Goal: Transaction & Acquisition: Purchase product/service

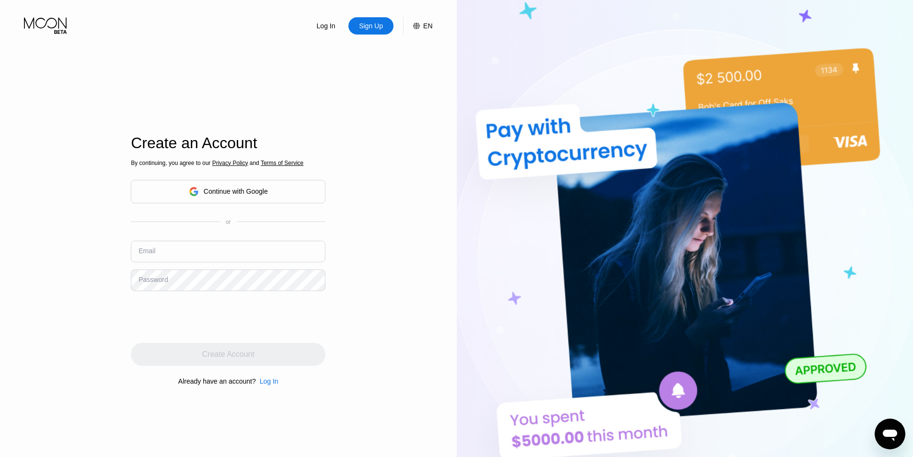
click at [244, 189] on div "Continue with Google" at bounding box center [236, 191] width 64 height 8
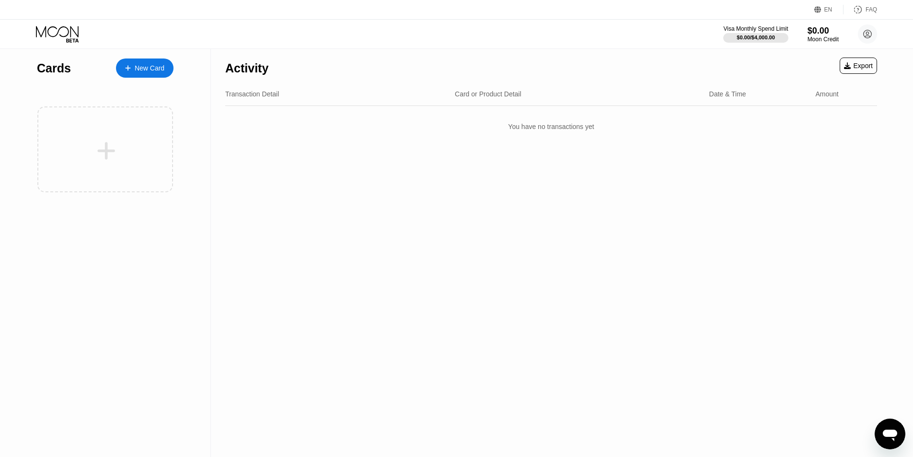
click at [141, 64] on div "New Card" at bounding box center [150, 68] width 30 height 8
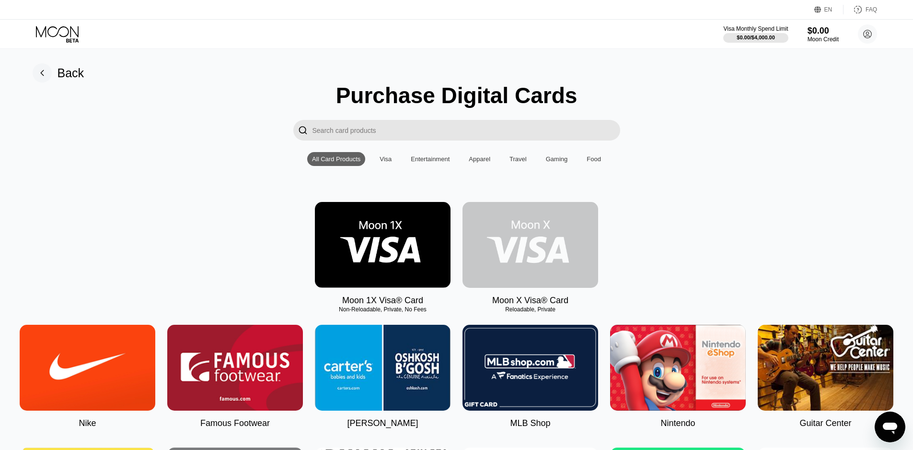
click at [531, 238] on img at bounding box center [530, 245] width 136 height 86
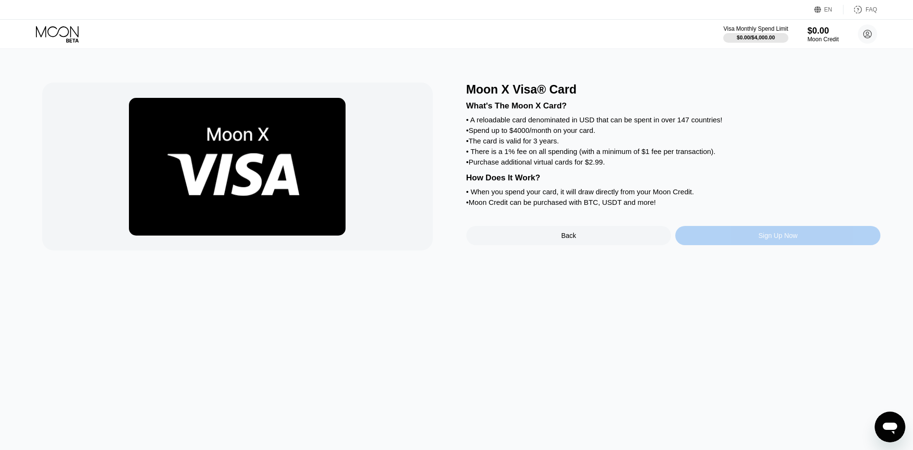
click at [737, 245] on div "Sign Up Now" at bounding box center [777, 235] width 205 height 19
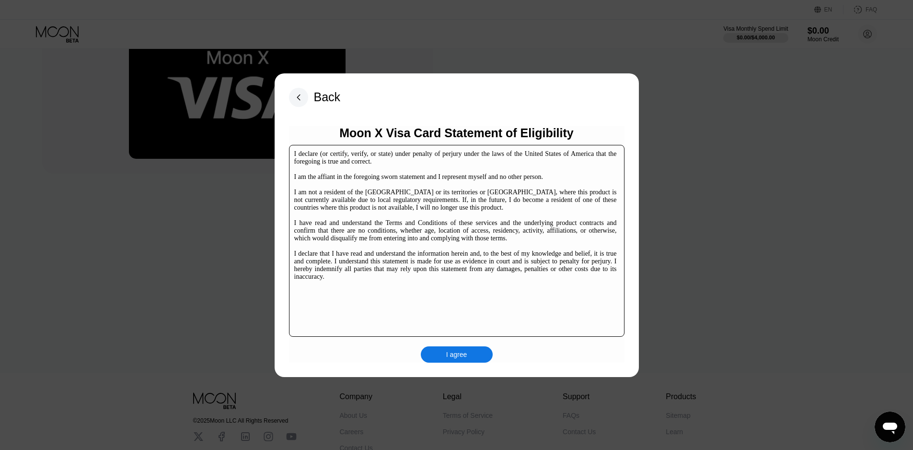
scroll to position [147, 0]
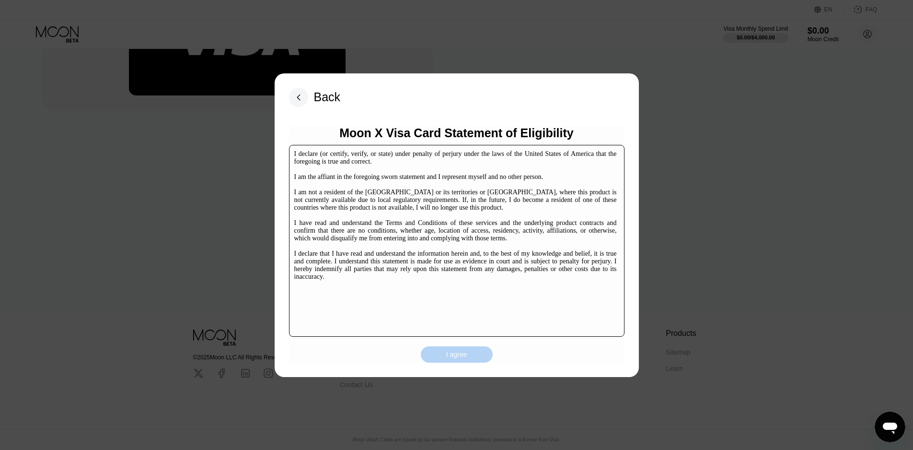
click at [459, 355] on div "I agree" at bounding box center [456, 354] width 21 height 9
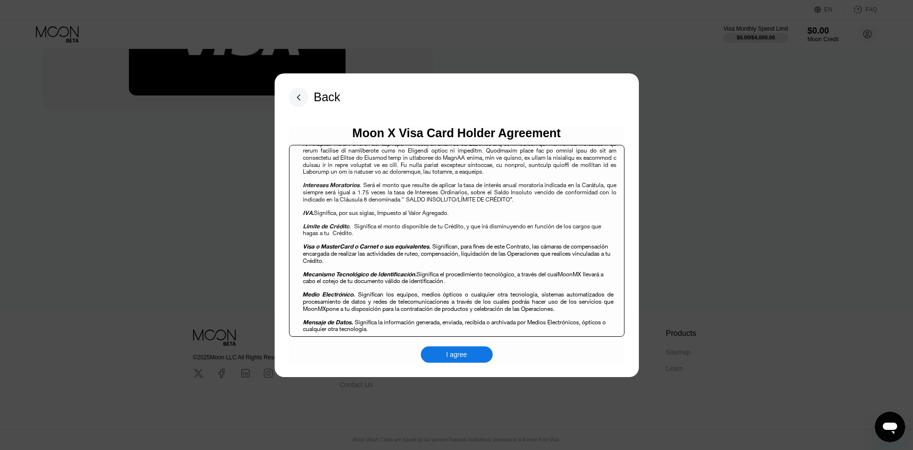
scroll to position [767, 0]
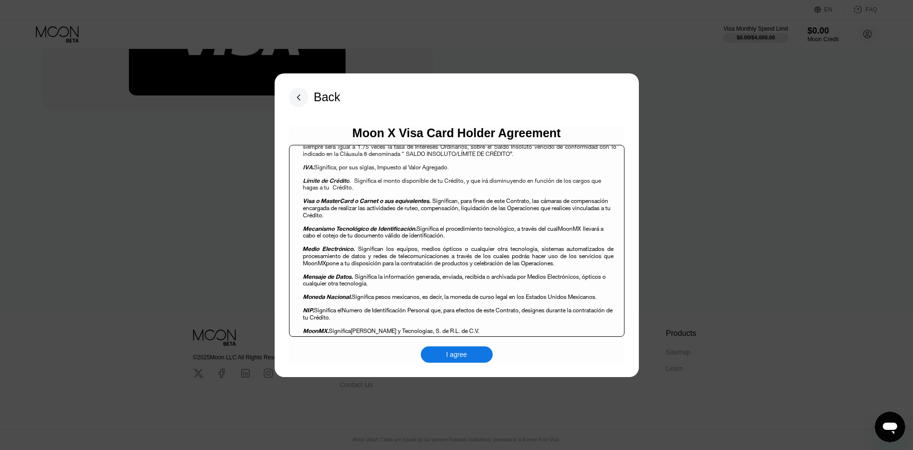
click at [444, 357] on div "I agree" at bounding box center [457, 354] width 72 height 16
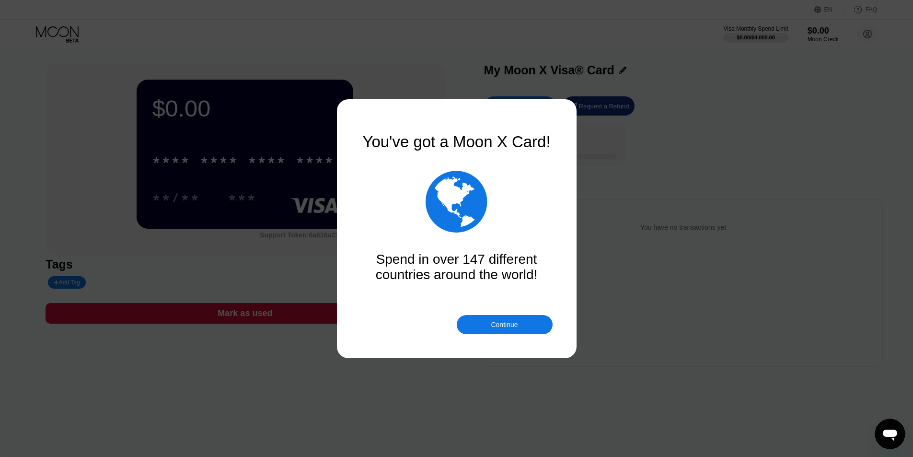
click at [502, 327] on div "Continue" at bounding box center [504, 325] width 27 height 8
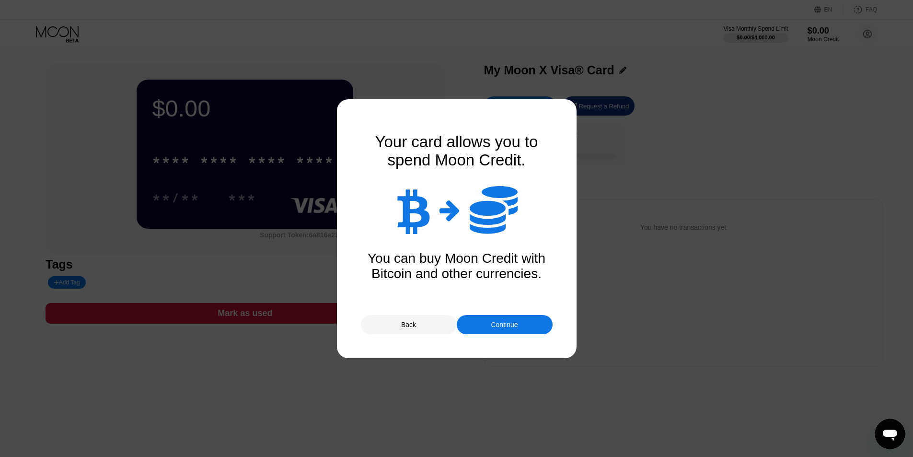
click at [502, 327] on div "Continue" at bounding box center [504, 325] width 27 height 8
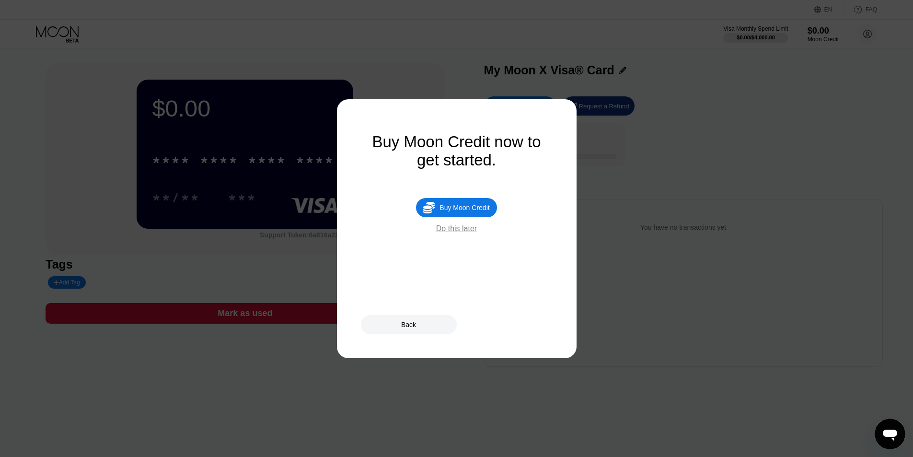
click at [469, 211] on div "Buy Moon Credit" at bounding box center [464, 208] width 50 height 8
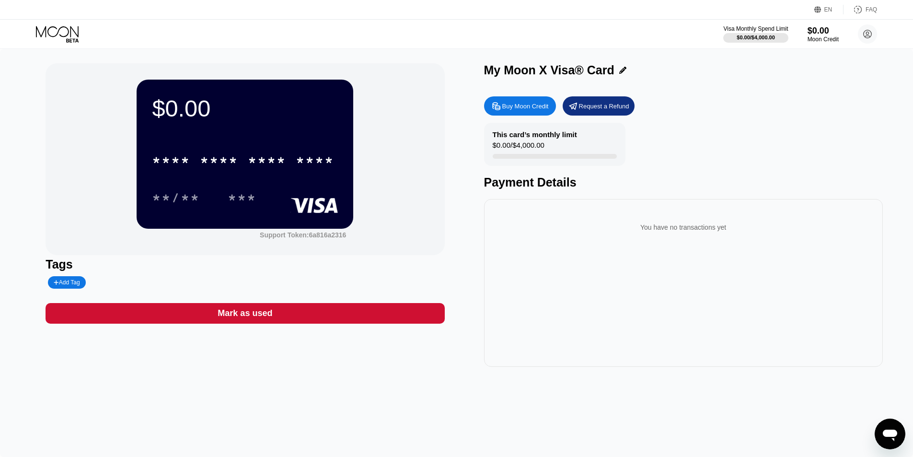
type input "0"
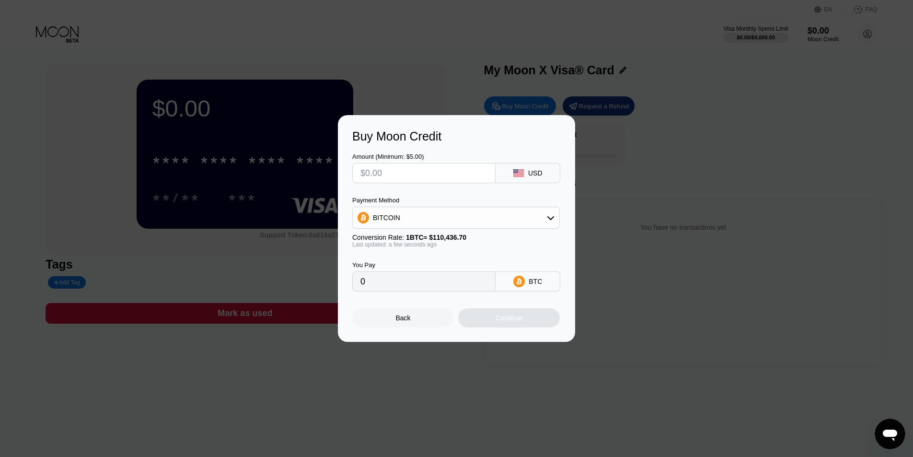
click at [471, 169] on input "text" at bounding box center [423, 172] width 127 height 19
click at [546, 213] on div "BITCOIN" at bounding box center [456, 217] width 207 height 19
click at [424, 270] on div "USDT on TRON" at bounding box center [456, 264] width 202 height 19
type input "0.00"
click at [415, 174] on input "text" at bounding box center [423, 172] width 127 height 19
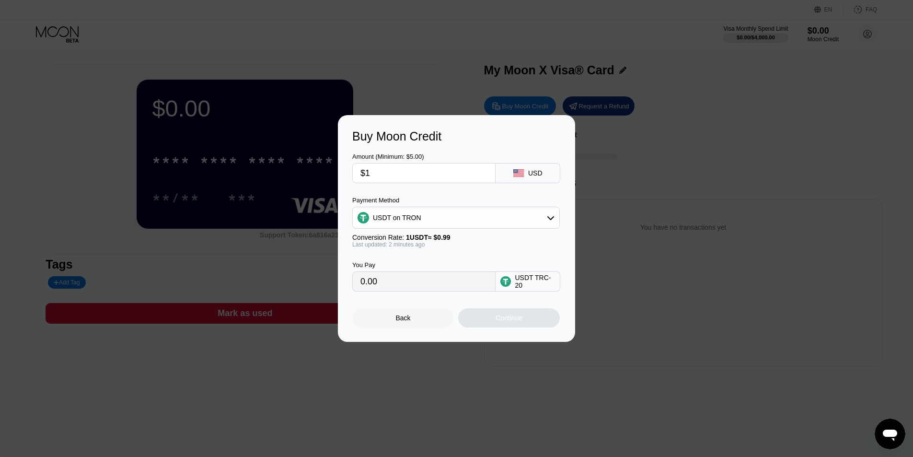
type input "$15"
type input "15.15"
type input "$1"
type input "1.01"
type input "$14"
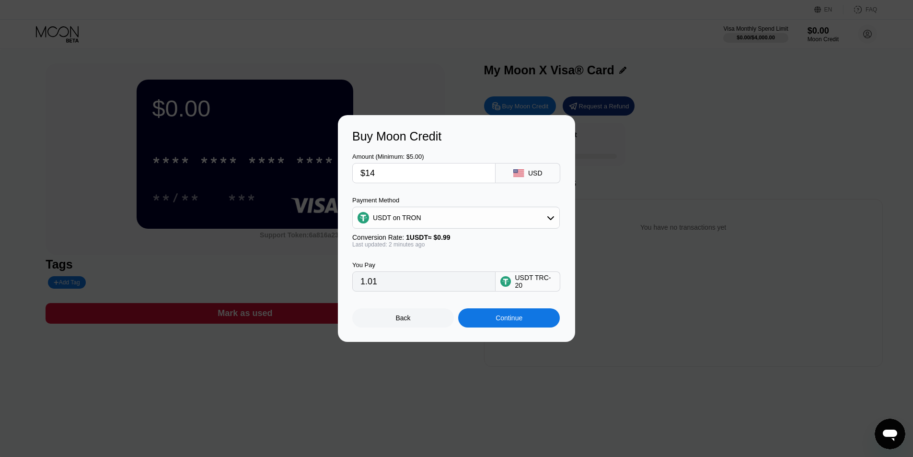
type input "14.14"
type input "$14.8"
type input "14.95"
type input "$14.81"
type input "14.96"
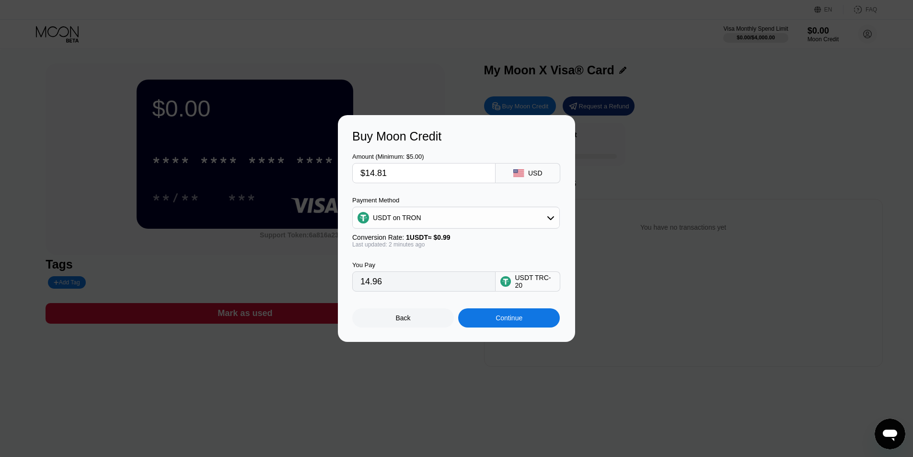
type input "$14.8"
type input "14.95"
type input "$14.85"
type input "15.00"
type input "$14.85"
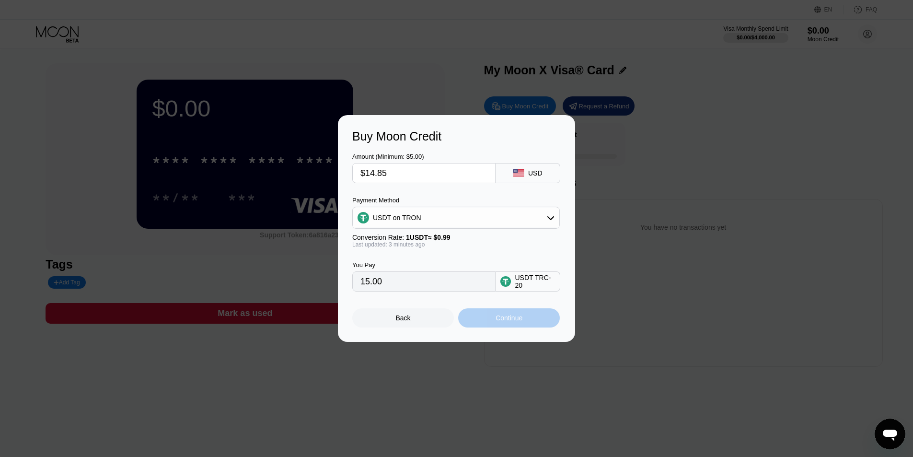
click at [495, 324] on div "Continue" at bounding box center [509, 317] width 102 height 19
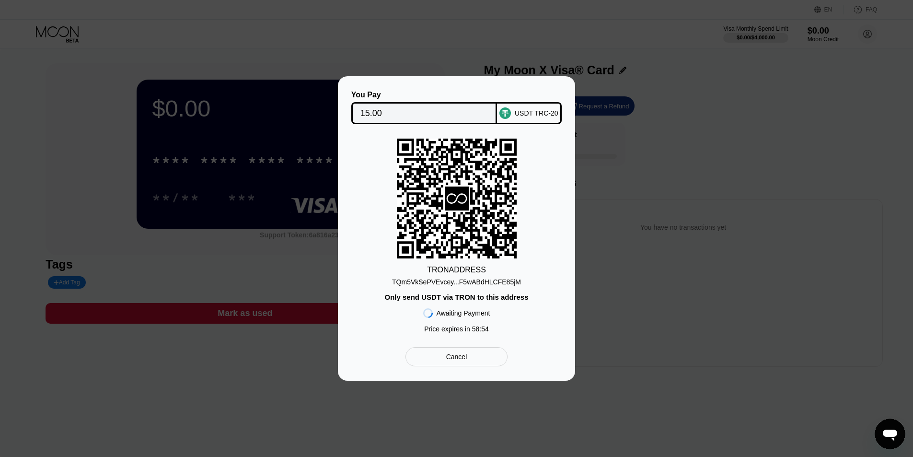
click at [454, 283] on div "TQm5VkSePVEvcey...F5wABdHLCFE85jM" at bounding box center [456, 282] width 129 height 8
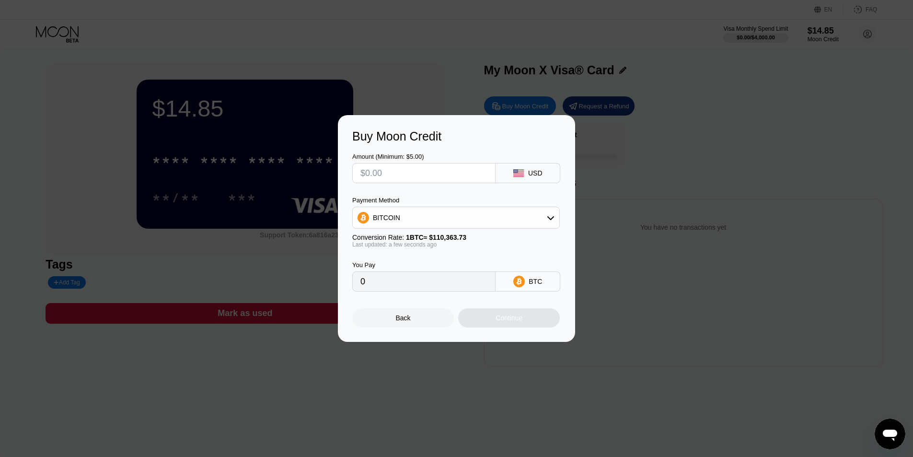
click at [663, 137] on div "Buy Moon Credit Amount (Minimum: $5.00) USD Payment Method BITCOIN Conversion R…" at bounding box center [456, 228] width 913 height 227
click at [405, 320] on div "Back" at bounding box center [403, 318] width 15 height 8
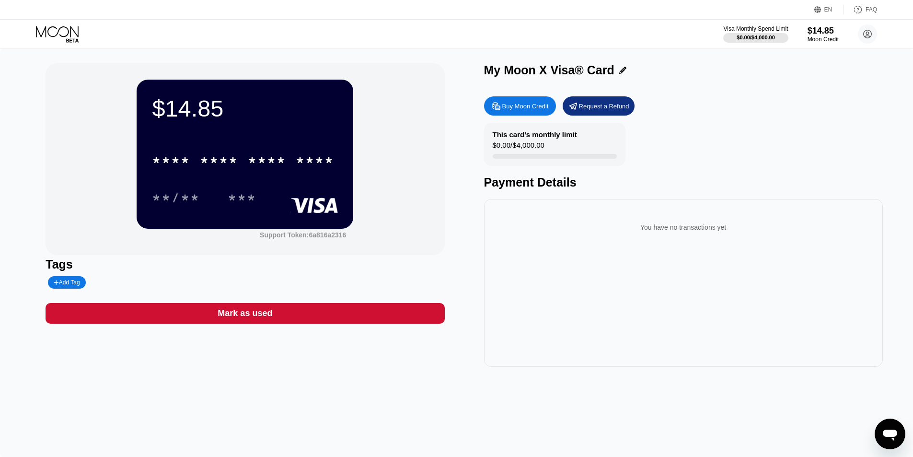
click at [688, 148] on div "This card’s monthly limit $0.00 / $4,000.00 Payment Details" at bounding box center [683, 156] width 399 height 67
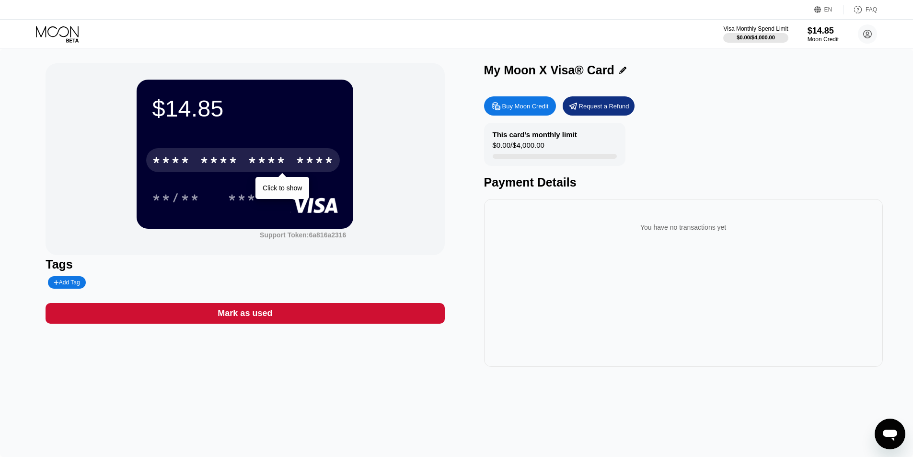
click at [277, 153] on div "* * * * * * * * * * * * ****" at bounding box center [243, 160] width 194 height 24
click at [277, 153] on div "* * * * * * * * * * * * 9750" at bounding box center [243, 160] width 194 height 24
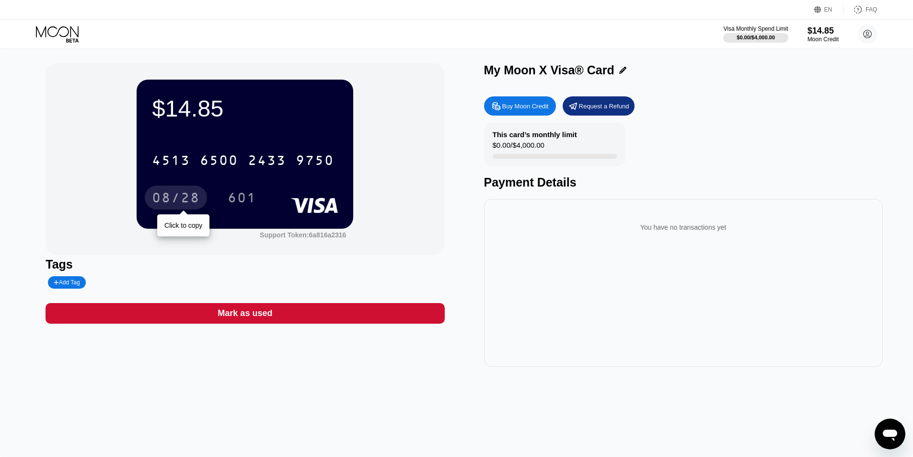
click at [186, 190] on div "08/28" at bounding box center [176, 197] width 62 height 24
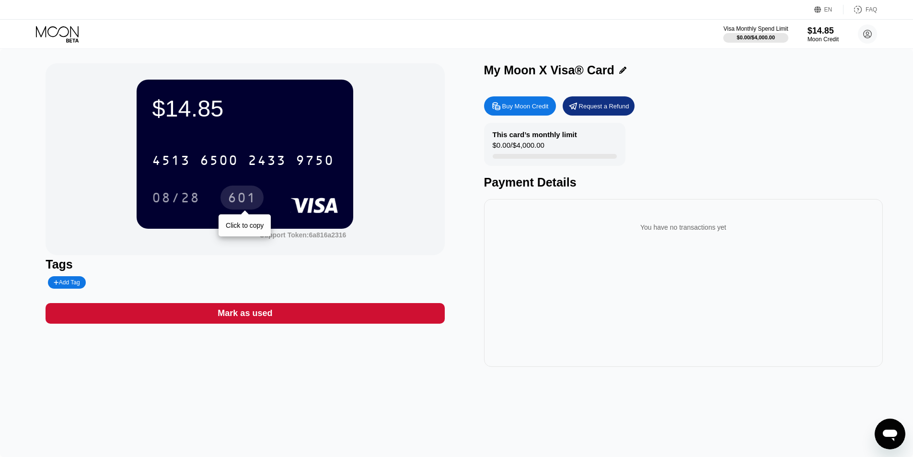
click at [237, 200] on div "601" at bounding box center [242, 198] width 29 height 15
click at [343, 29] on div "Visa Monthly Spend Limit $0.00 / $4,000.00 $14.85 Moon Credit Juan Lin juan2025…" at bounding box center [456, 34] width 913 height 29
